Goal: Task Accomplishment & Management: Use online tool/utility

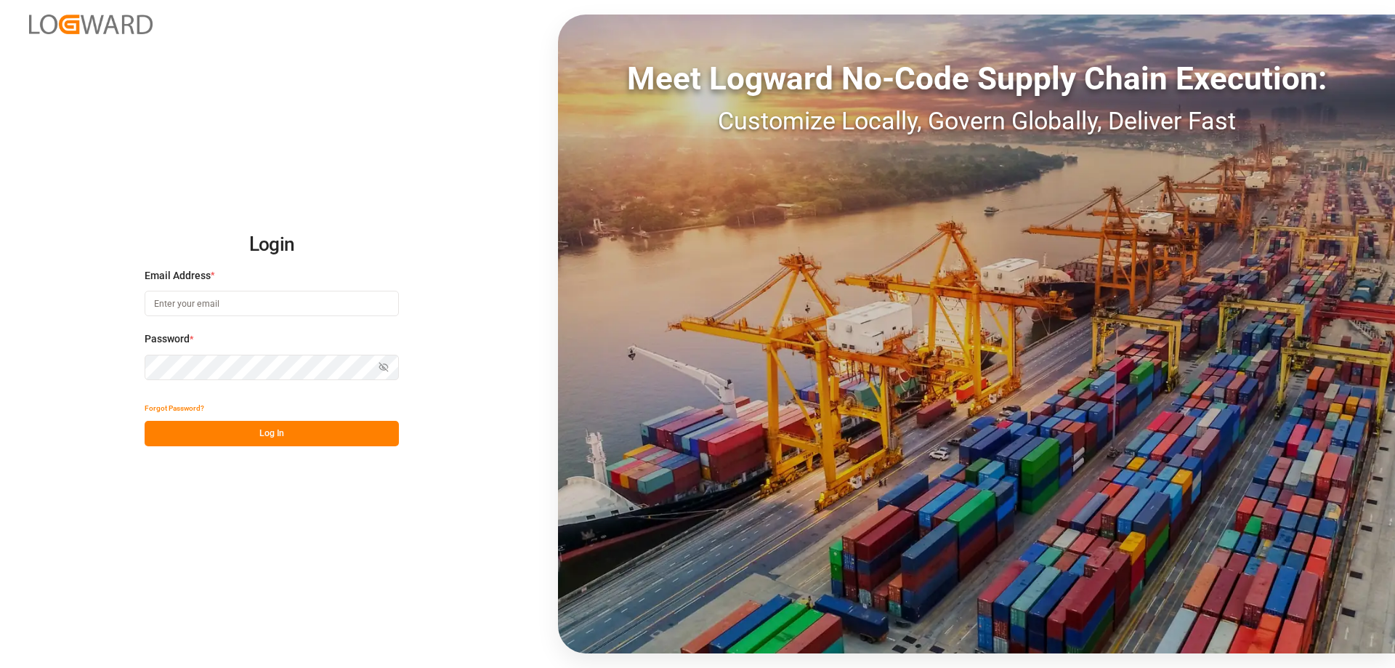
click at [215, 297] on input at bounding box center [272, 303] width 254 height 25
type input "[DOMAIN_NAME][EMAIL_ADDRESS][DOMAIN_NAME]"
click at [279, 434] on button "Log In" at bounding box center [272, 433] width 254 height 25
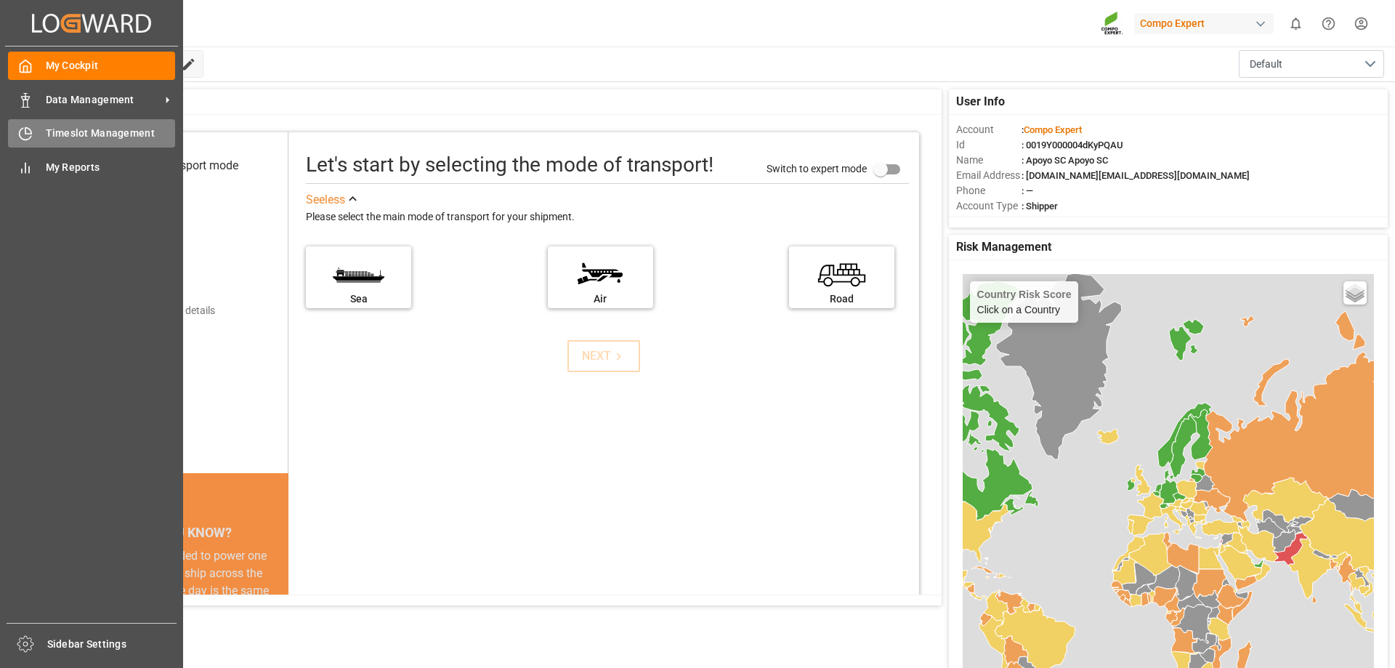
click at [31, 142] on div "Timeslot Management Timeslot Management" at bounding box center [91, 133] width 167 height 28
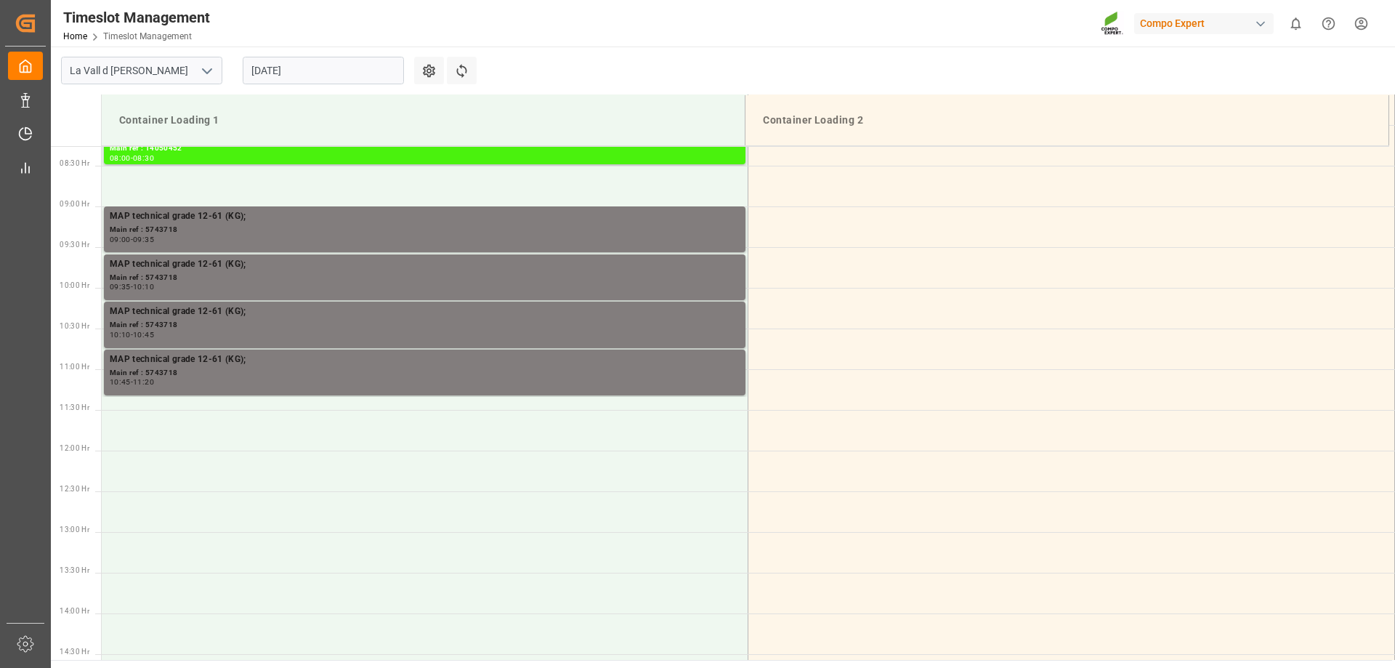
scroll to position [560, 0]
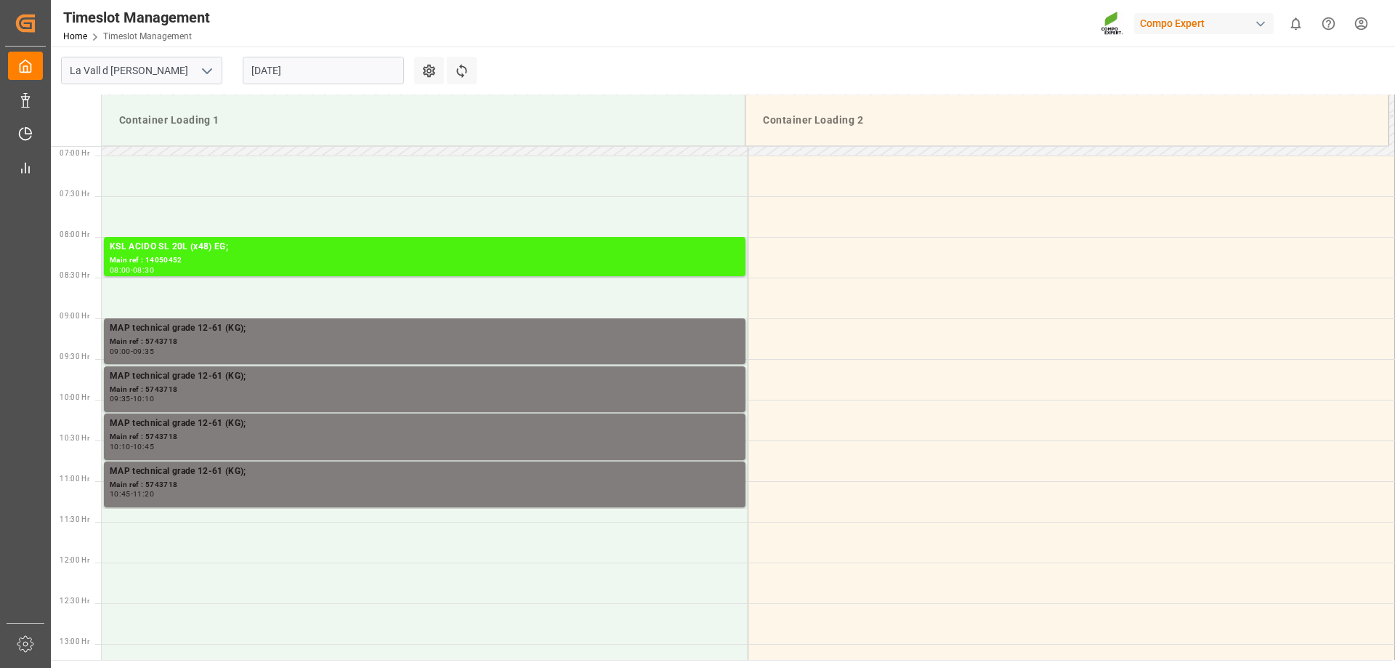
click at [272, 70] on input "[DATE]" at bounding box center [323, 71] width 161 height 28
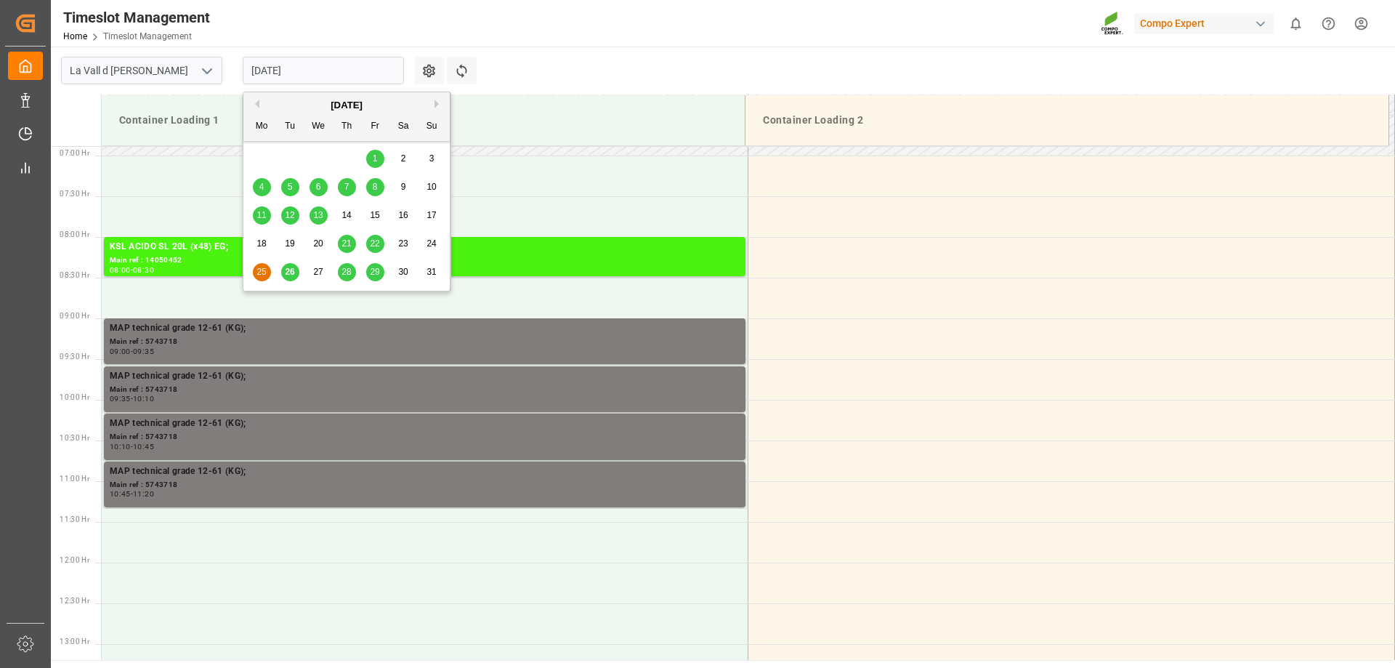
click at [286, 275] on span "26" at bounding box center [289, 272] width 9 height 10
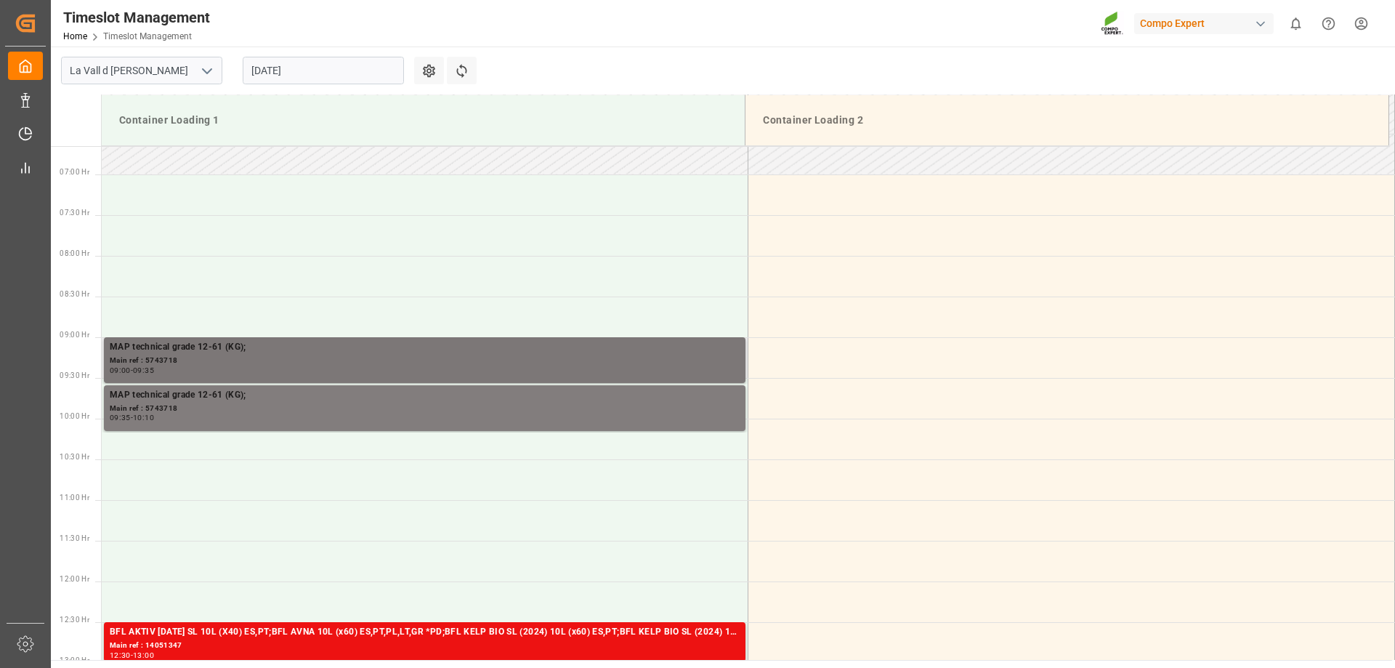
scroll to position [488, 0]
